Goal: Task Accomplishment & Management: Manage account settings

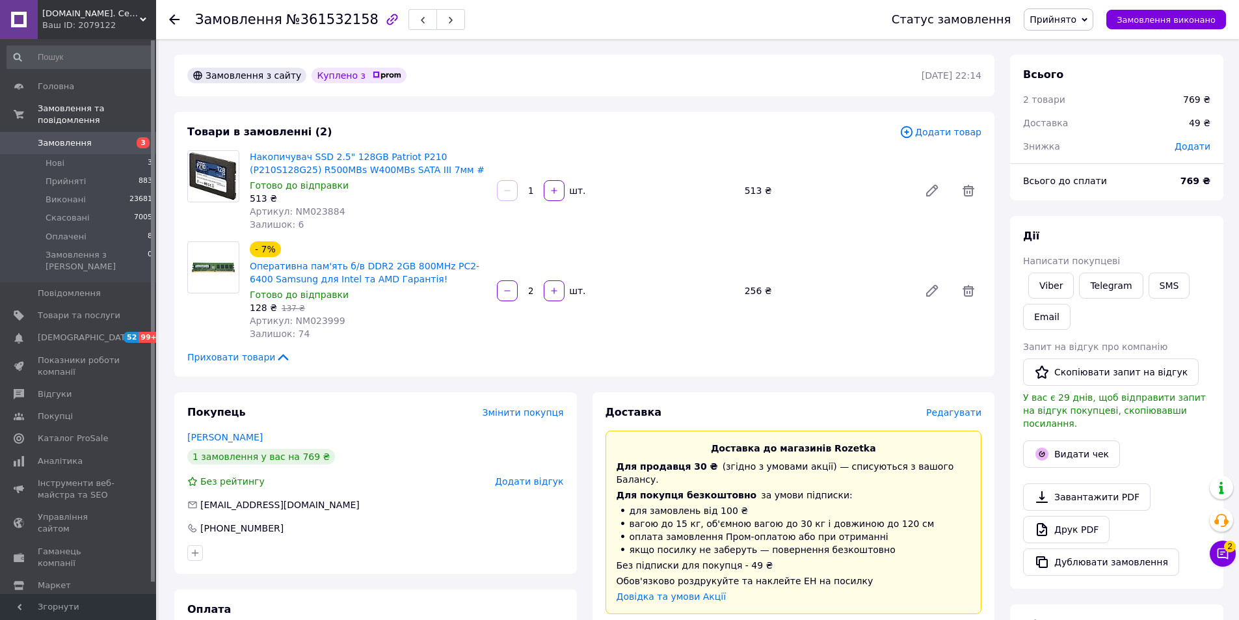
click at [807, 44] on div "Замовлення №361532158 Статус замовлення Прийнято Виконано Скасовано Оплачено За…" at bounding box center [699, 562] width 1081 height 1046
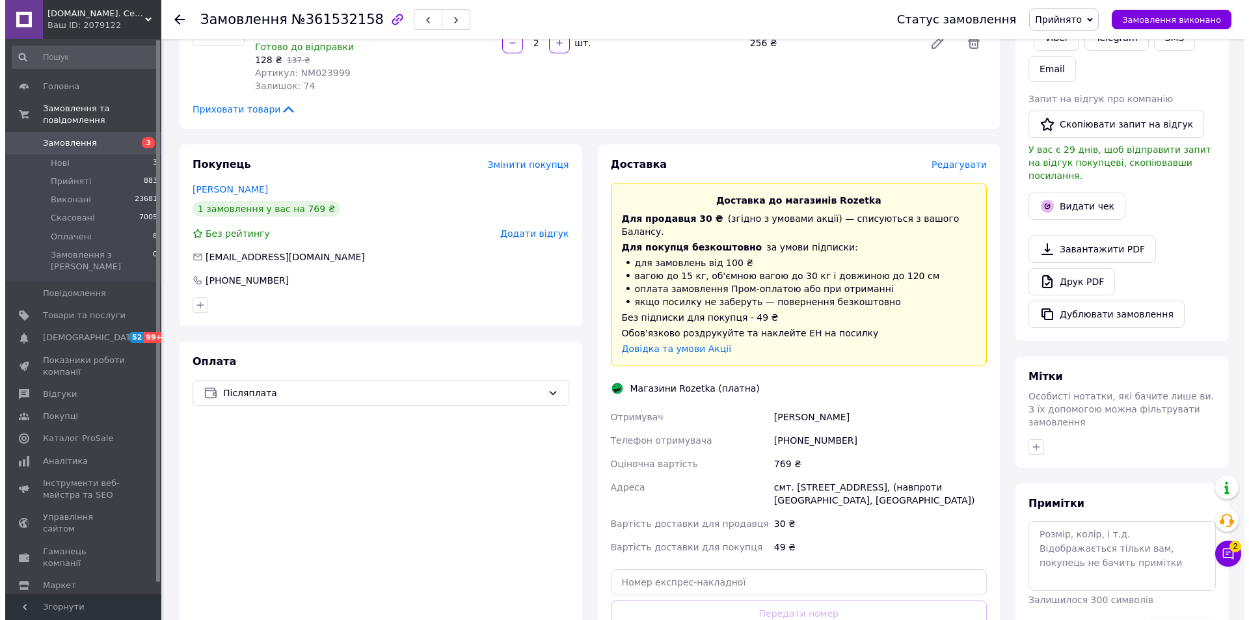
scroll to position [127, 0]
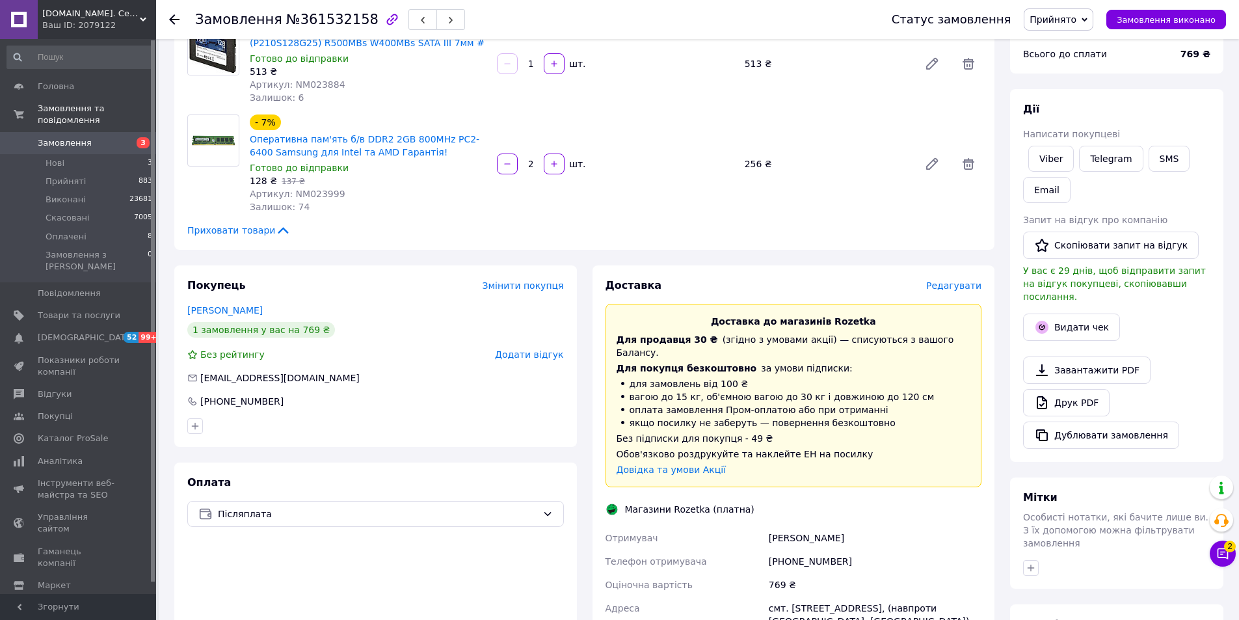
click at [958, 283] on span "Редагувати" at bounding box center [953, 285] width 55 height 10
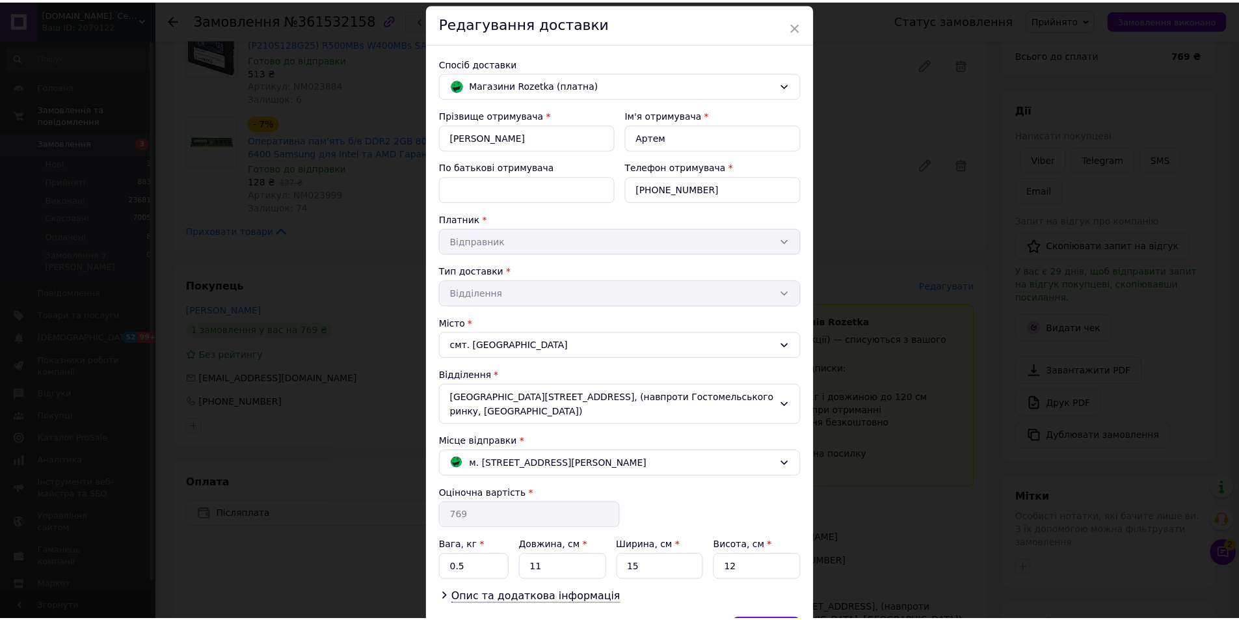
scroll to position [65, 0]
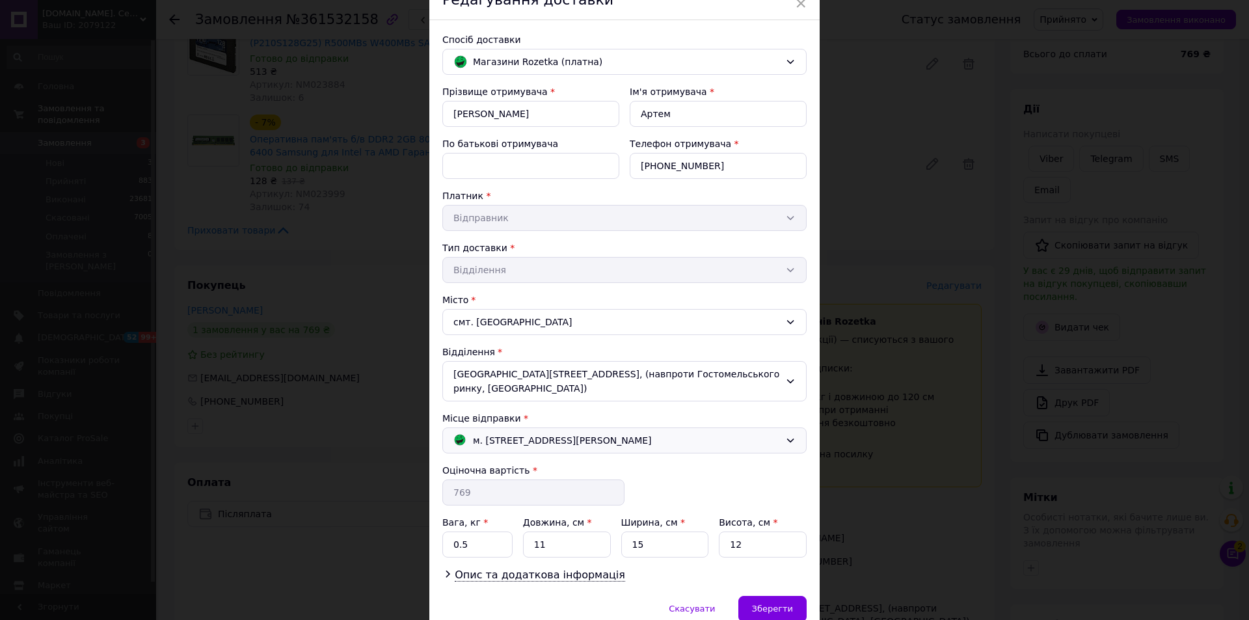
click at [608, 433] on span "м. [STREET_ADDRESS][PERSON_NAME]" at bounding box center [562, 440] width 179 height 14
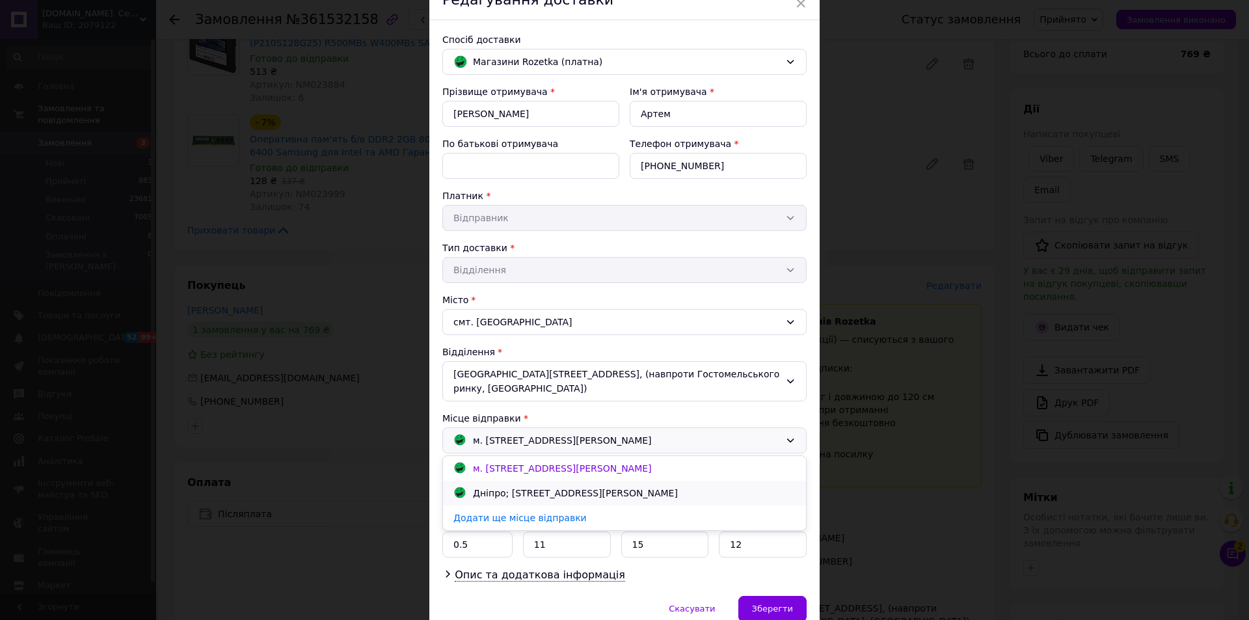
click at [593, 486] on div "Дніпро; [STREET_ADDRESS][PERSON_NAME]" at bounding box center [575, 493] width 211 height 14
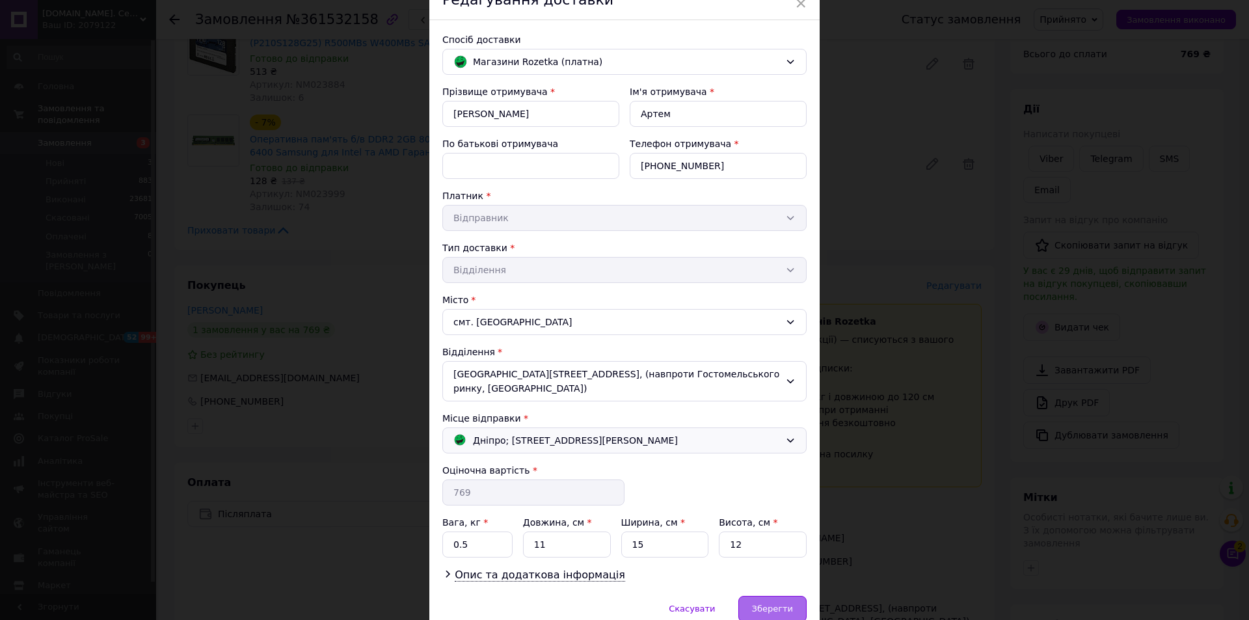
click at [778, 604] on span "Зберегти" at bounding box center [772, 609] width 41 height 10
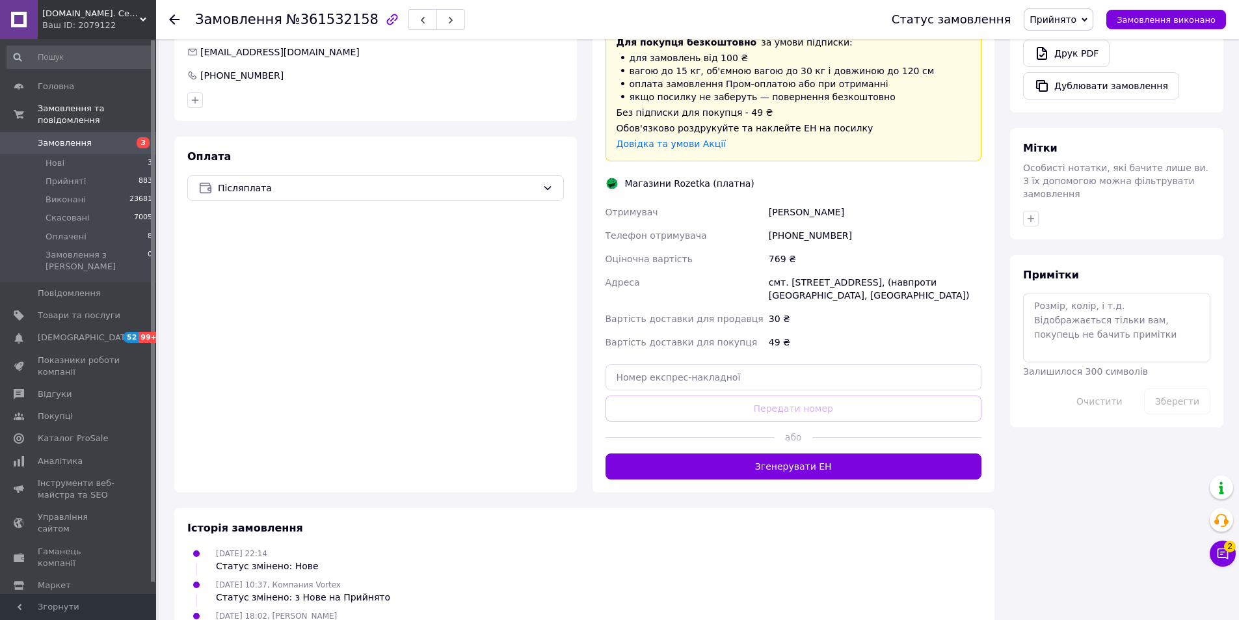
scroll to position [509, 0]
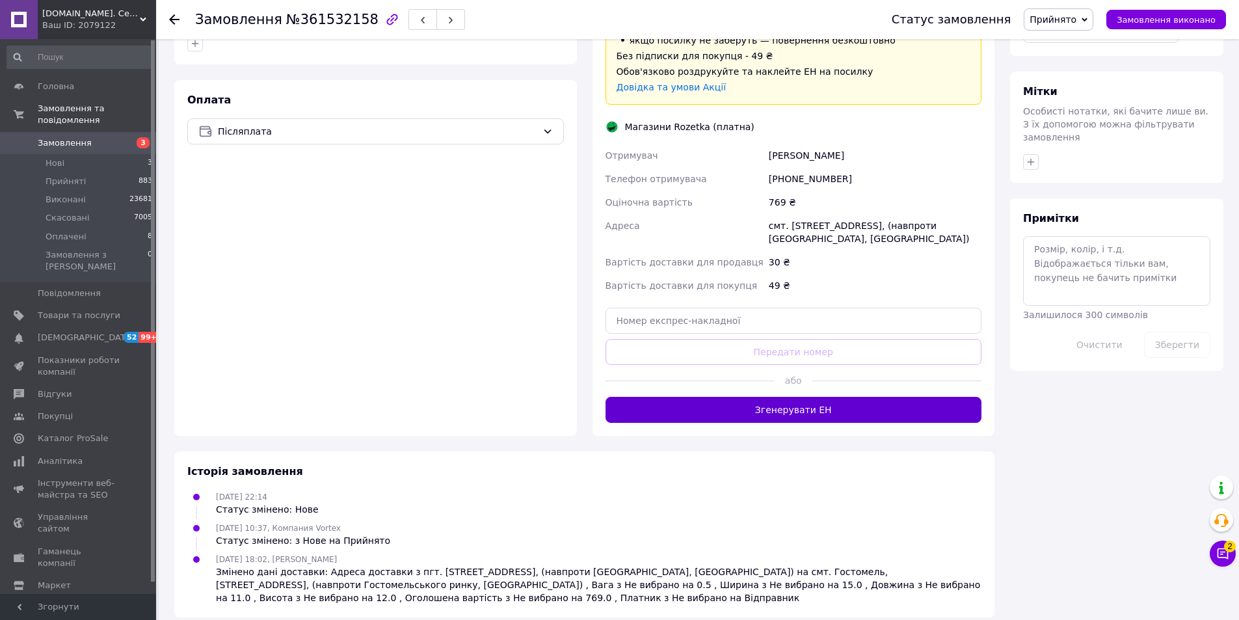
click at [869, 397] on button "Згенерувати ЕН" at bounding box center [794, 410] width 377 height 26
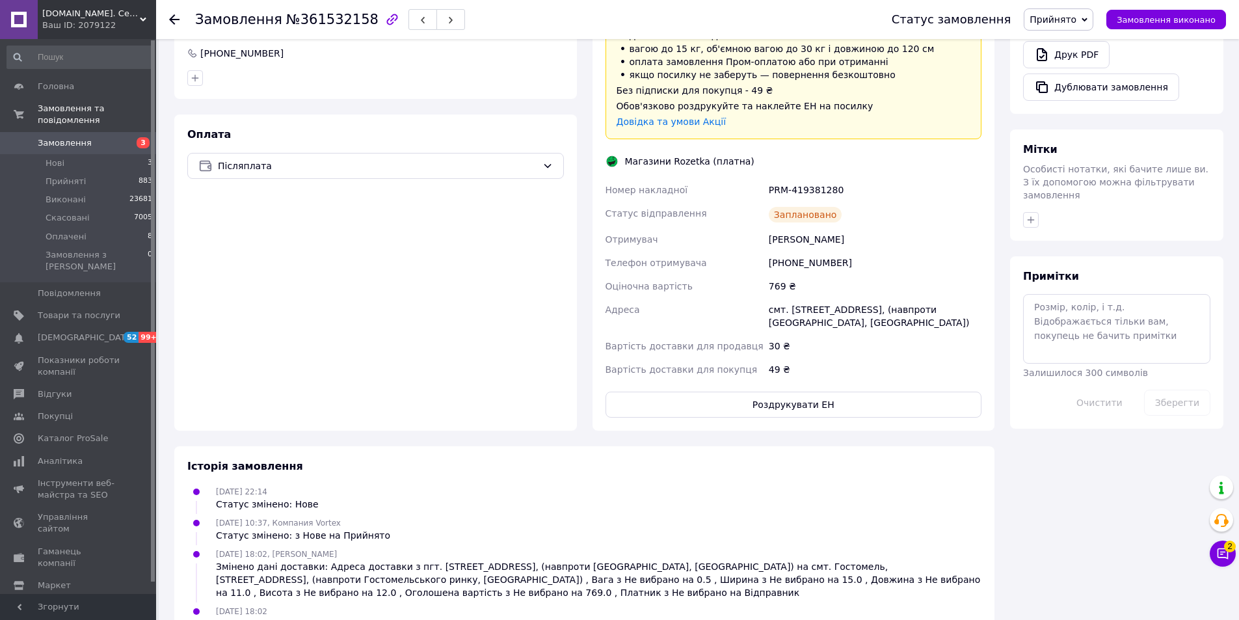
scroll to position [501, 0]
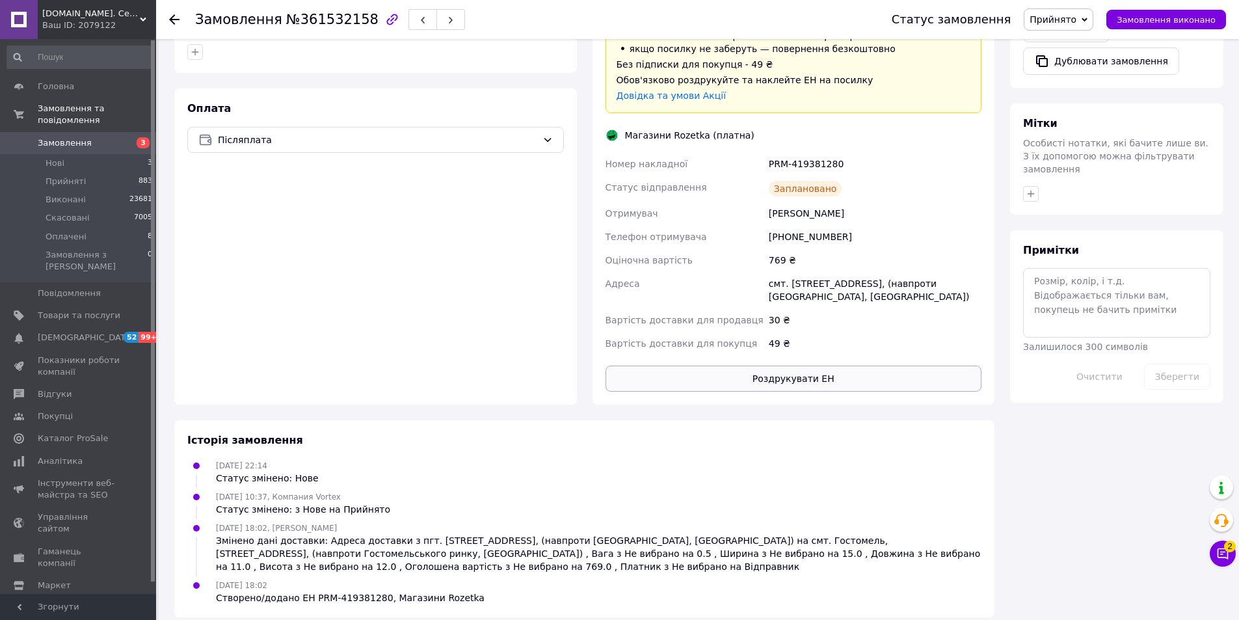
click at [843, 366] on button "Роздрукувати ЕН" at bounding box center [794, 379] width 377 height 26
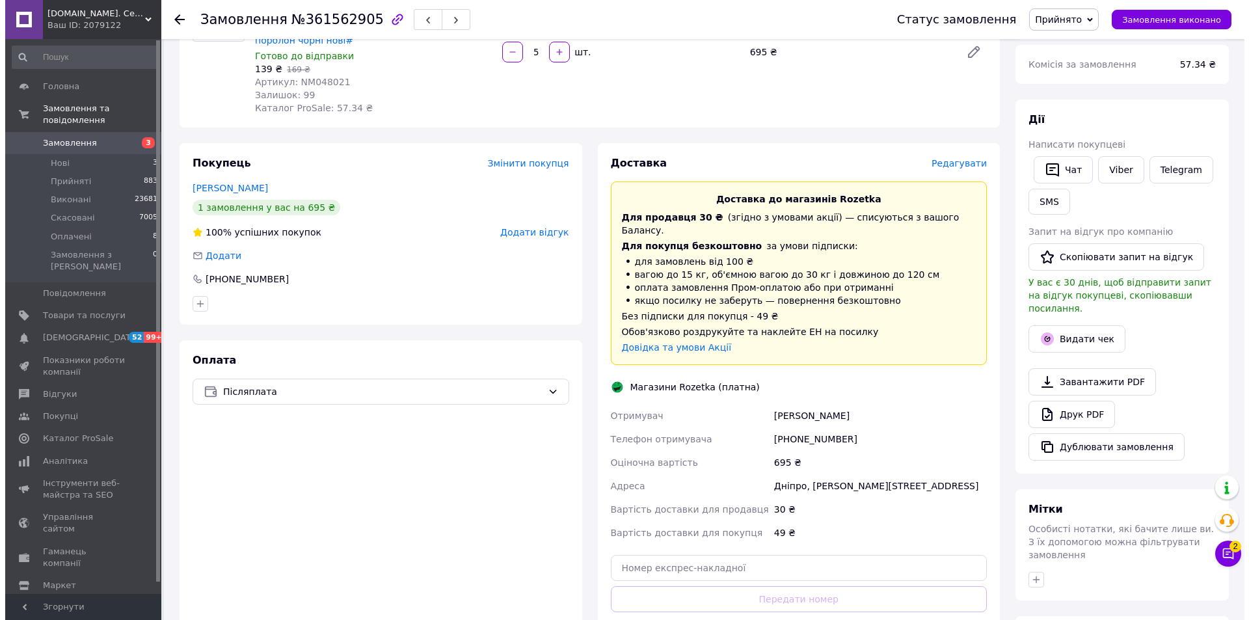
scroll to position [195, 0]
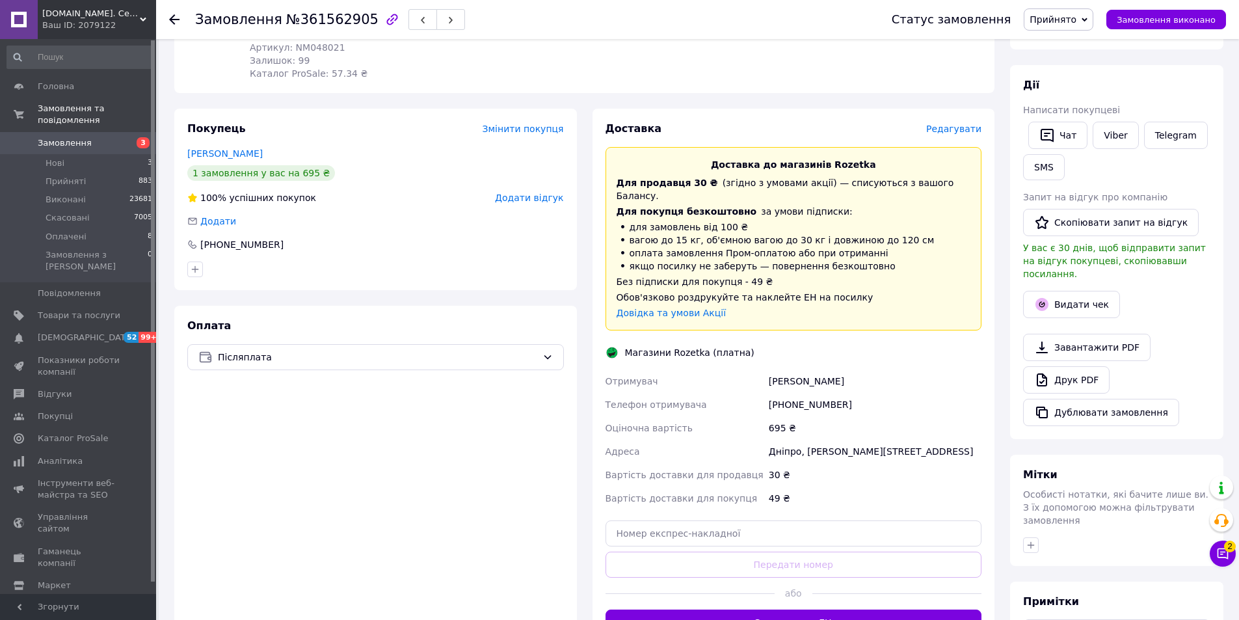
click at [975, 124] on span "Редагувати" at bounding box center [953, 129] width 55 height 10
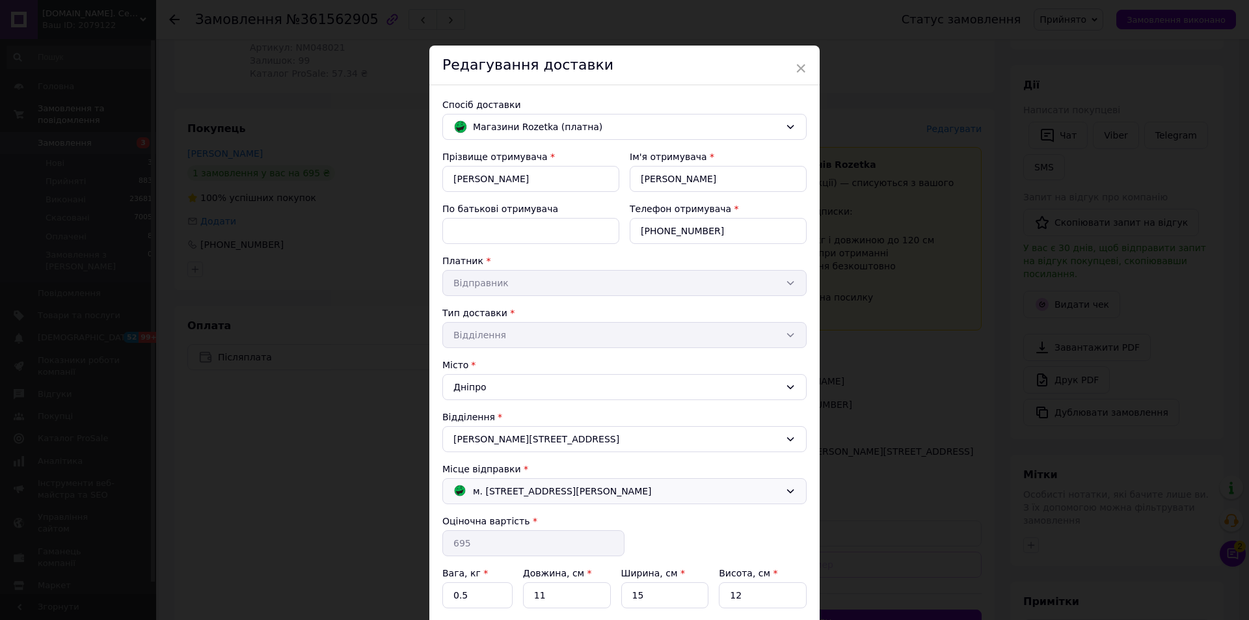
click at [642, 498] on span "м. [STREET_ADDRESS][PERSON_NAME]" at bounding box center [562, 491] width 179 height 14
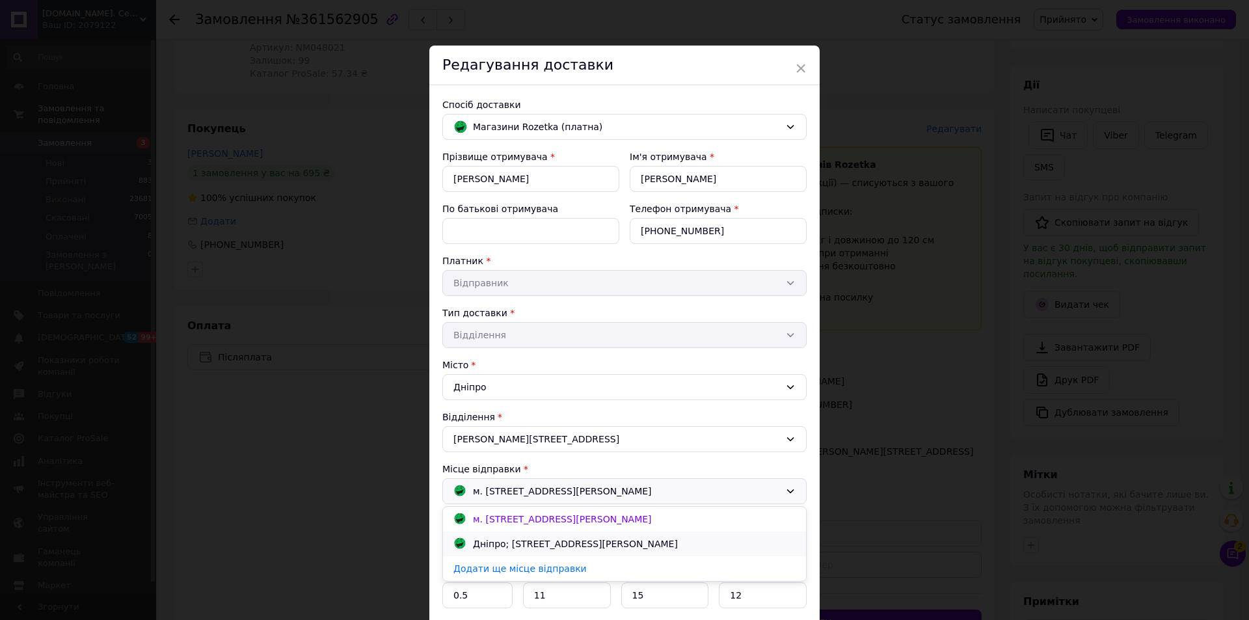
click at [622, 544] on div "Дніпро; [STREET_ADDRESS][PERSON_NAME]" at bounding box center [575, 544] width 211 height 14
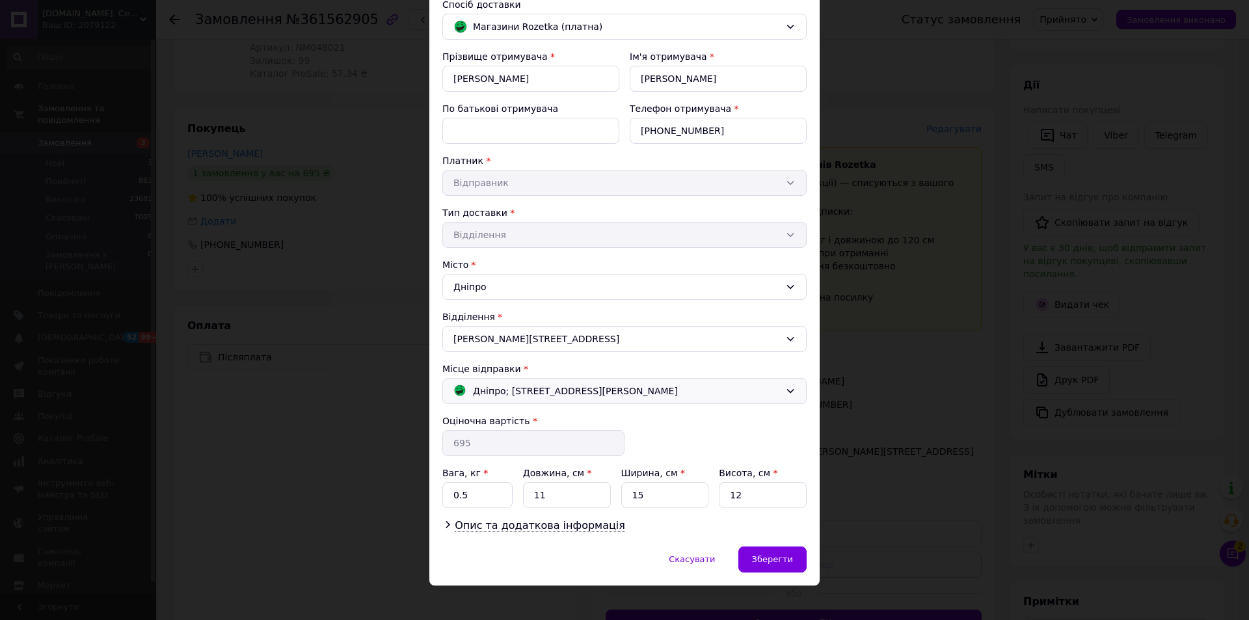
scroll to position [111, 0]
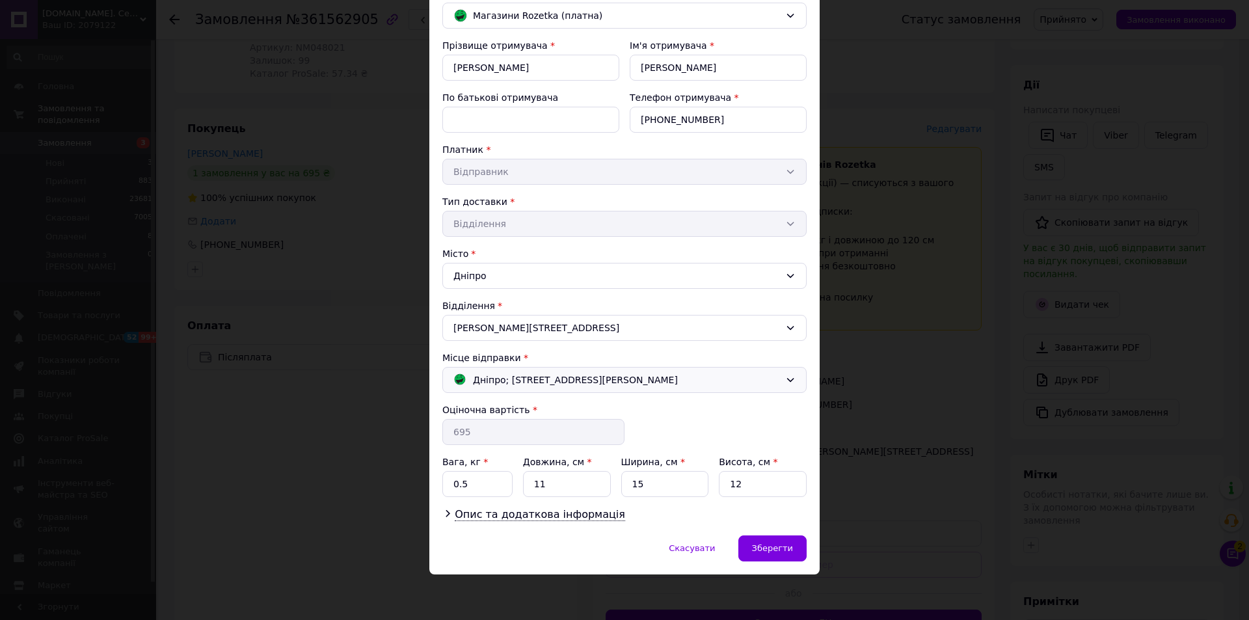
click at [665, 382] on span "Дніпро; [STREET_ADDRESS][PERSON_NAME]" at bounding box center [575, 380] width 205 height 14
click at [775, 557] on div "Зберегти" at bounding box center [772, 548] width 68 height 26
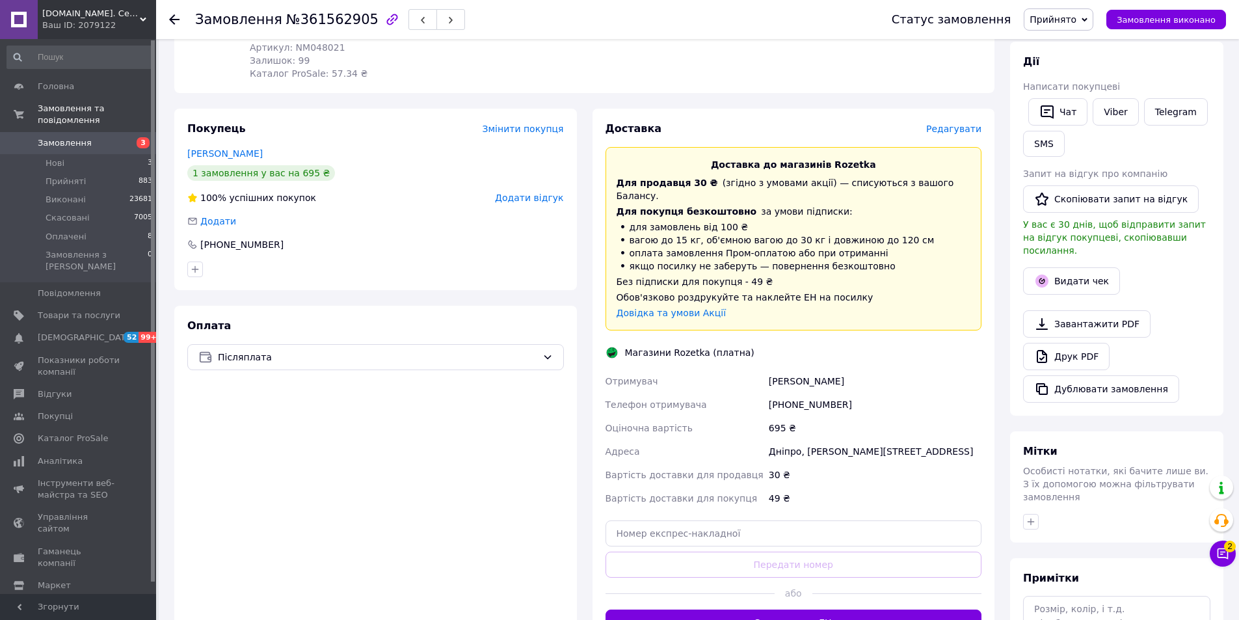
click at [926, 122] on div "Доставка" at bounding box center [766, 129] width 321 height 15
click at [947, 124] on span "Редагувати" at bounding box center [953, 129] width 55 height 10
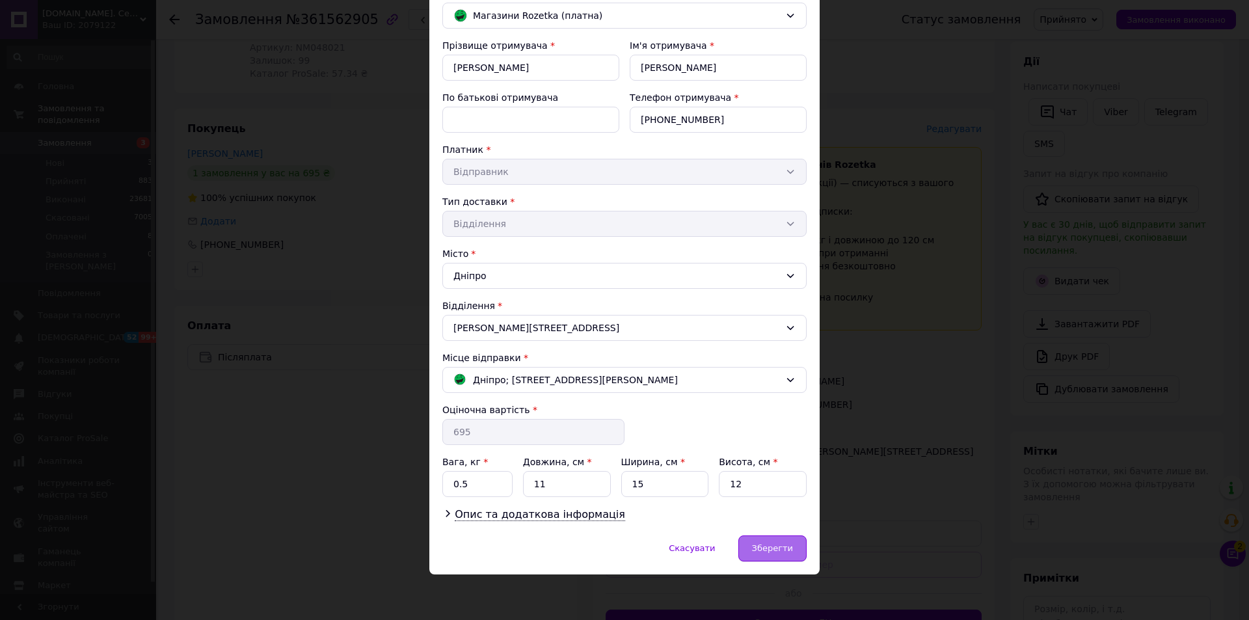
click at [772, 549] on span "Зберегти" at bounding box center [772, 548] width 41 height 10
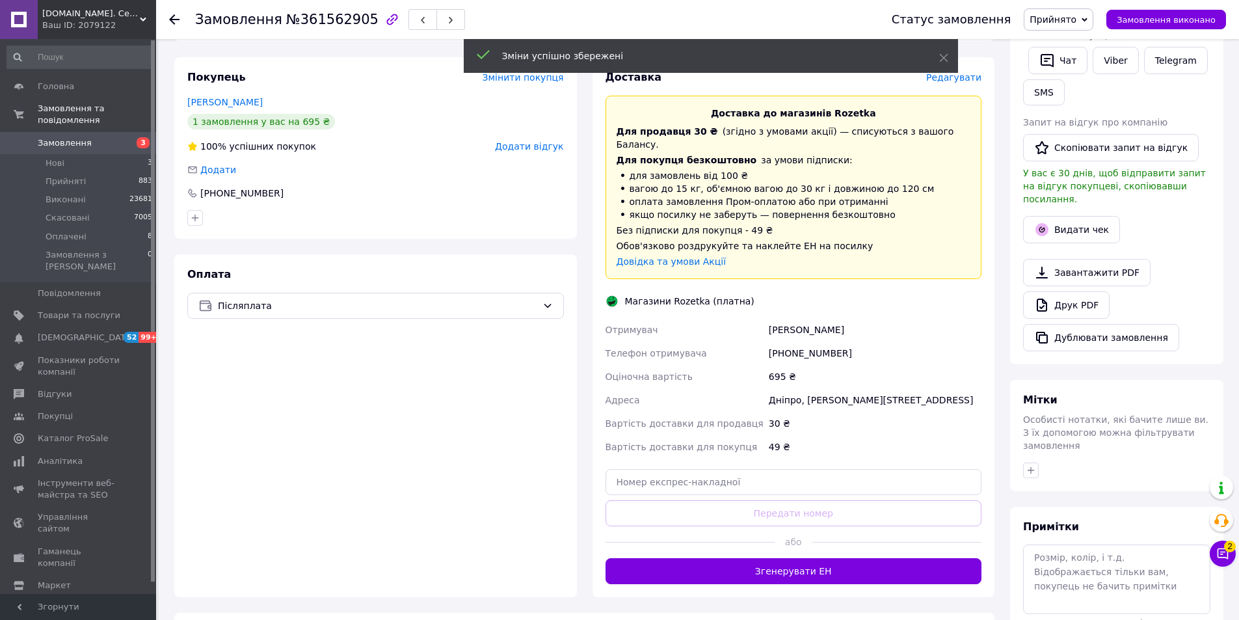
scroll to position [325, 0]
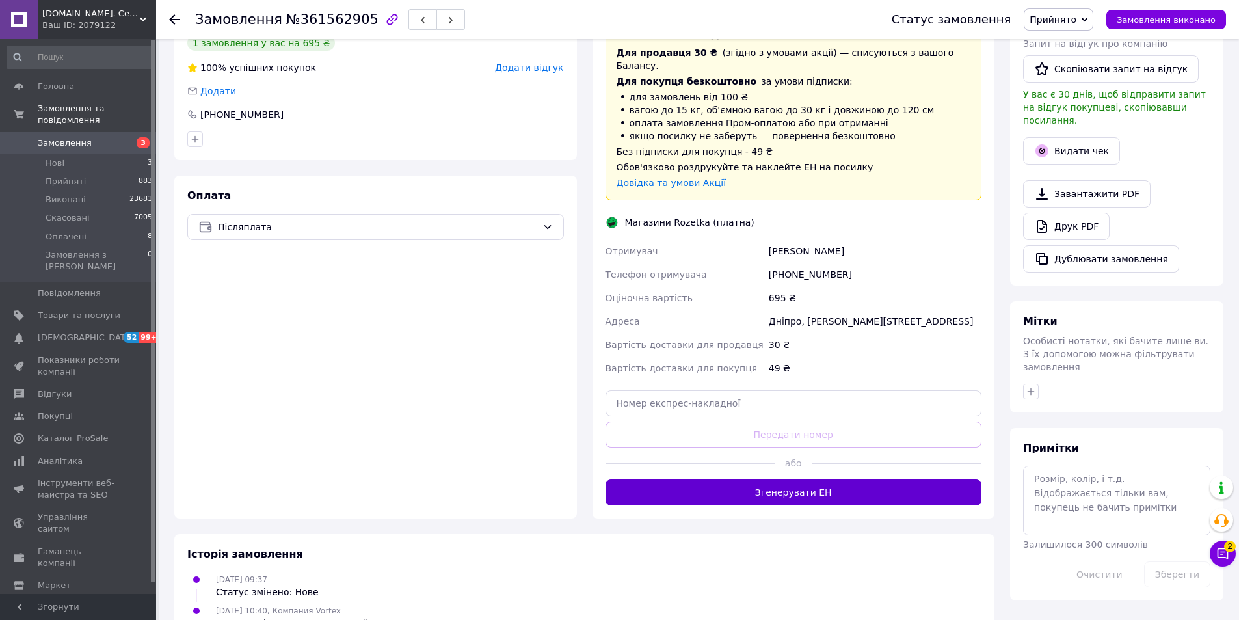
click at [824, 479] on button "Згенерувати ЕН" at bounding box center [794, 492] width 377 height 26
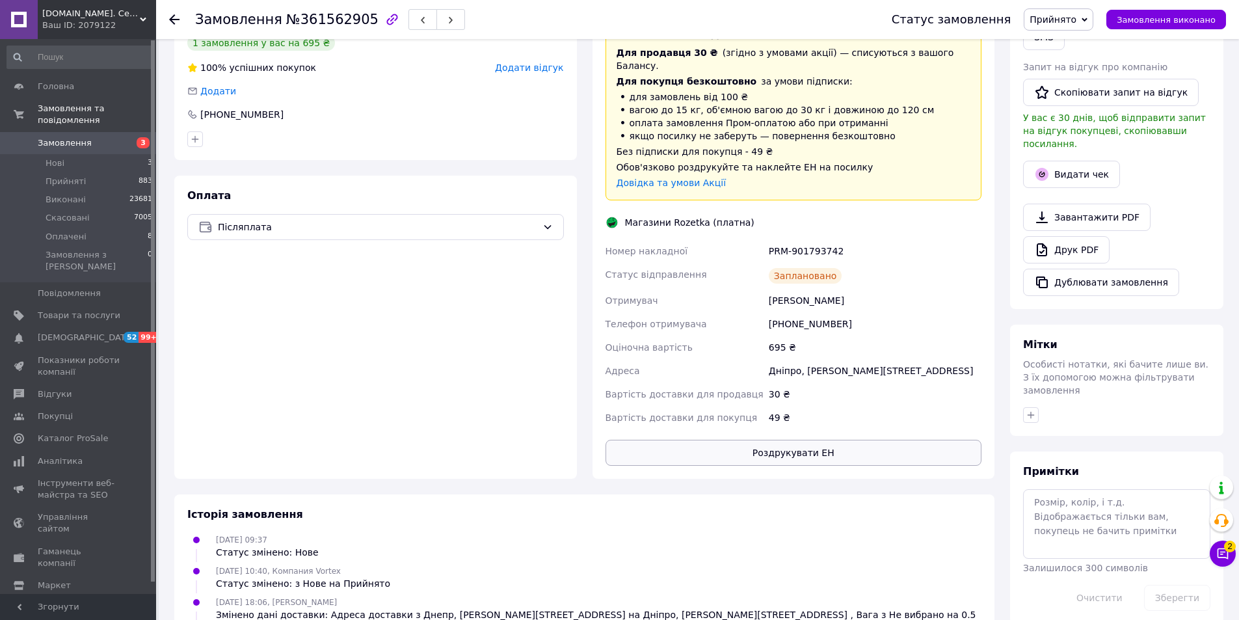
click at [803, 440] on button "Роздрукувати ЕН" at bounding box center [794, 453] width 377 height 26
